Goal: Check status: Check status

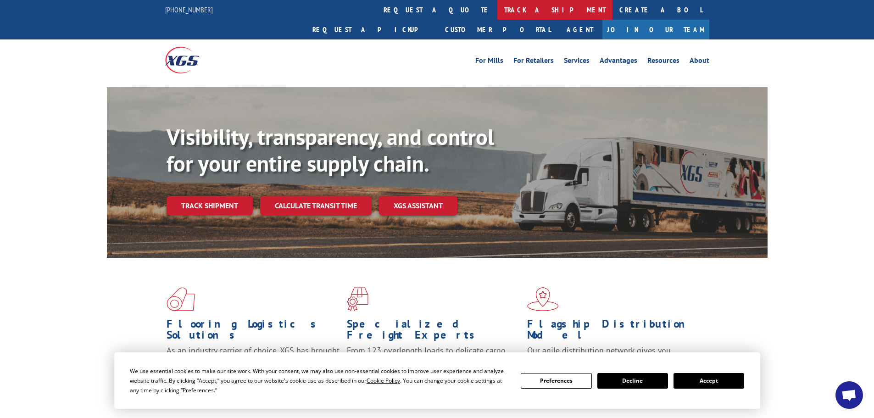
click at [497, 9] on link "track a shipment" at bounding box center [554, 10] width 115 height 20
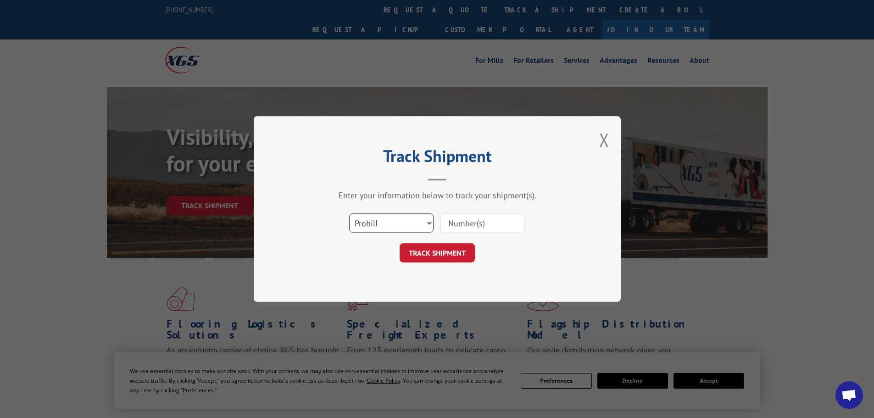
click at [393, 220] on select "Select category... Probill BOL PO" at bounding box center [391, 222] width 84 height 19
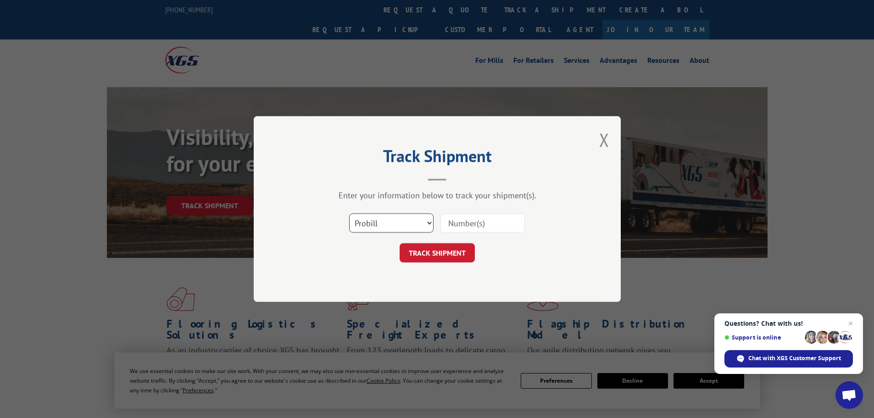
select select "bol"
click at [349, 213] on select "Select category... Probill BOL PO" at bounding box center [391, 222] width 84 height 19
click at [454, 221] on input at bounding box center [483, 222] width 84 height 19
paste input "6048212"
type input "6048212"
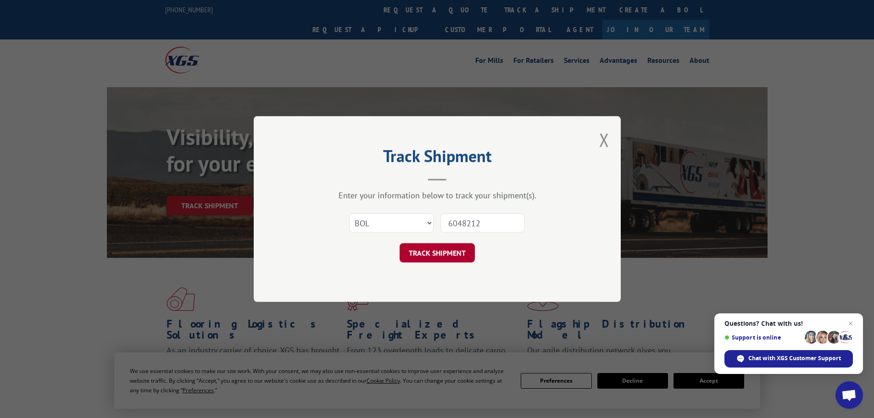
click at [451, 257] on button "TRACK SHIPMENT" at bounding box center [437, 252] width 75 height 19
